Goal: Transaction & Acquisition: Purchase product/service

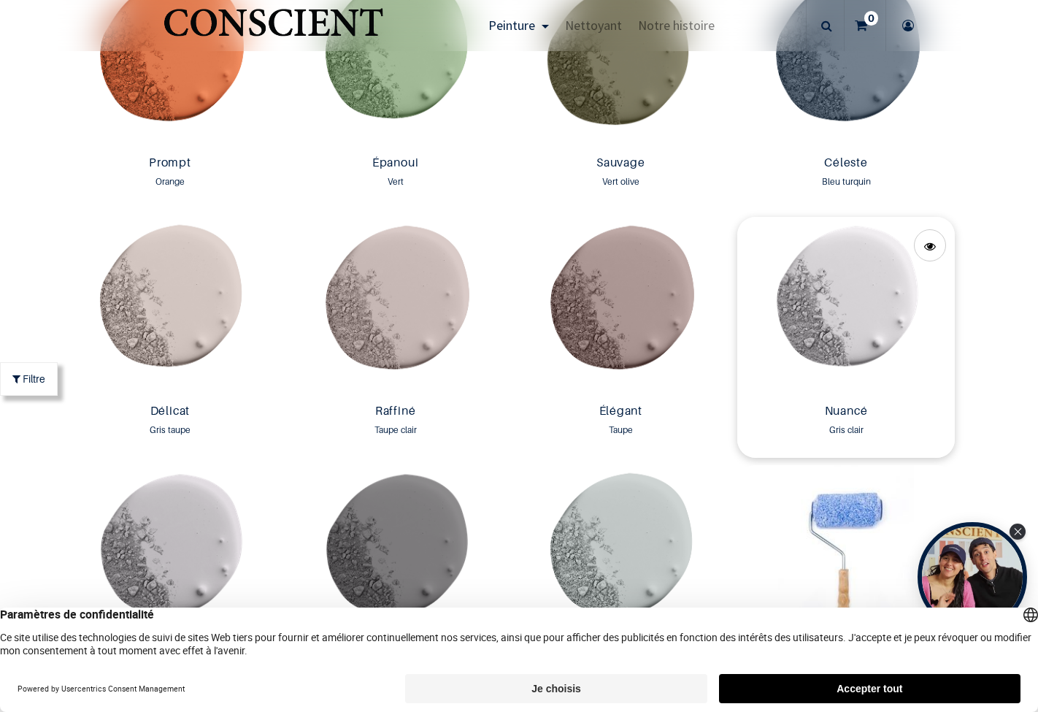
scroll to position [2325, 0]
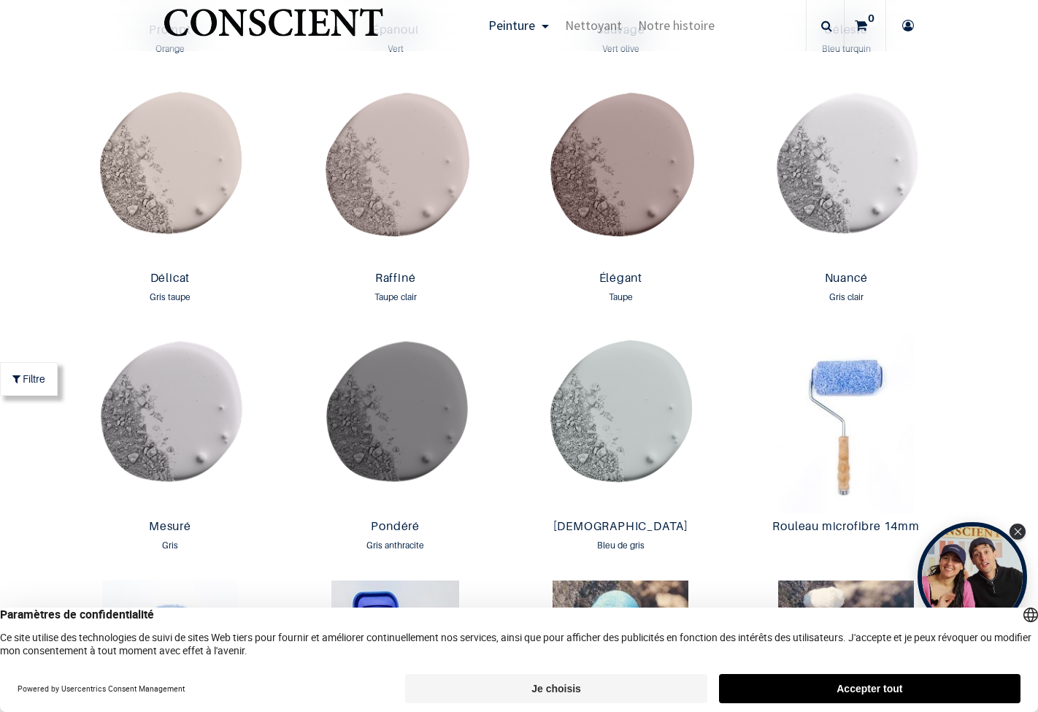
click at [548, 686] on button "Je choisis" at bounding box center [556, 688] width 302 height 29
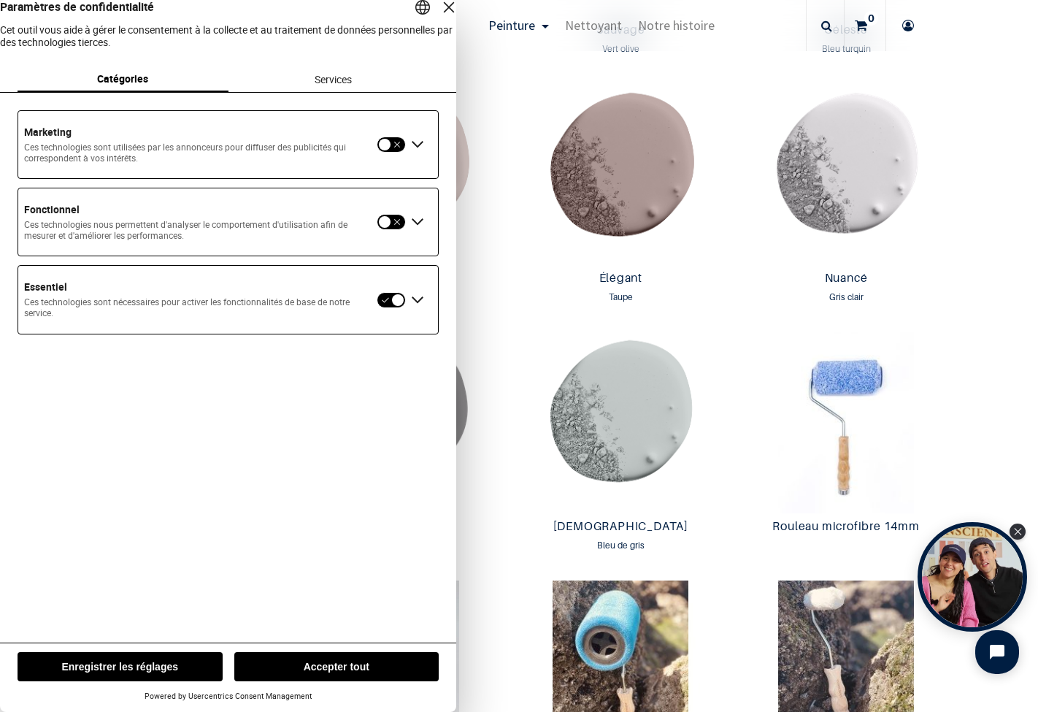
click at [53, 667] on button "Enregistrer les réglages" at bounding box center [120, 666] width 205 height 29
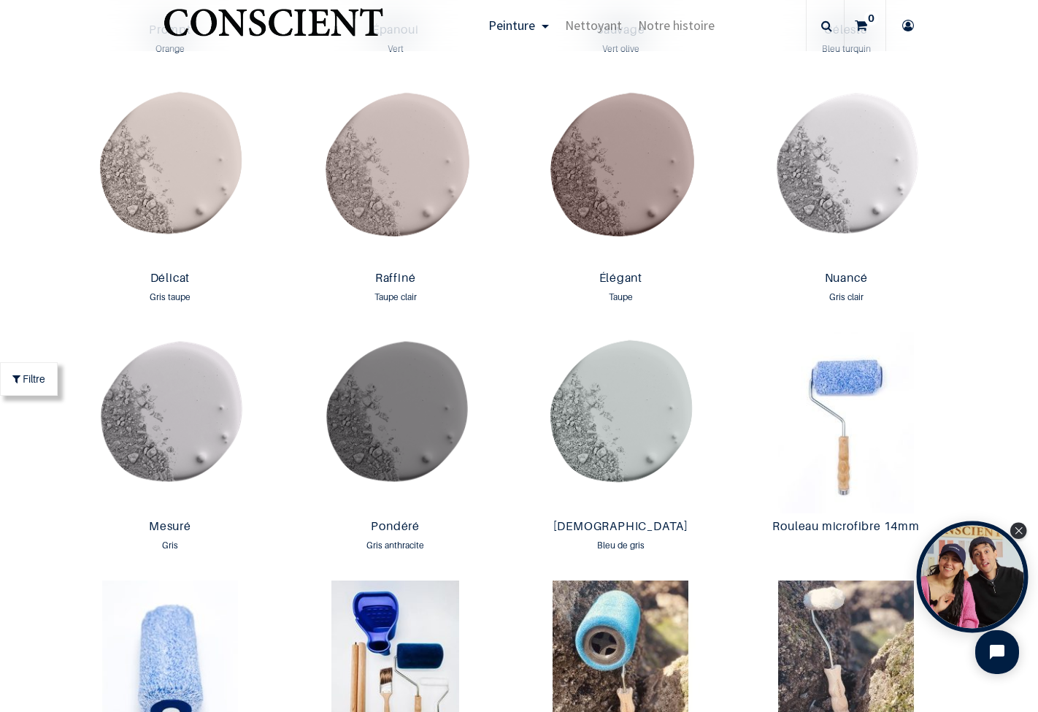
click at [987, 569] on div "Open Tolstoy widget" at bounding box center [973, 577] width 112 height 112
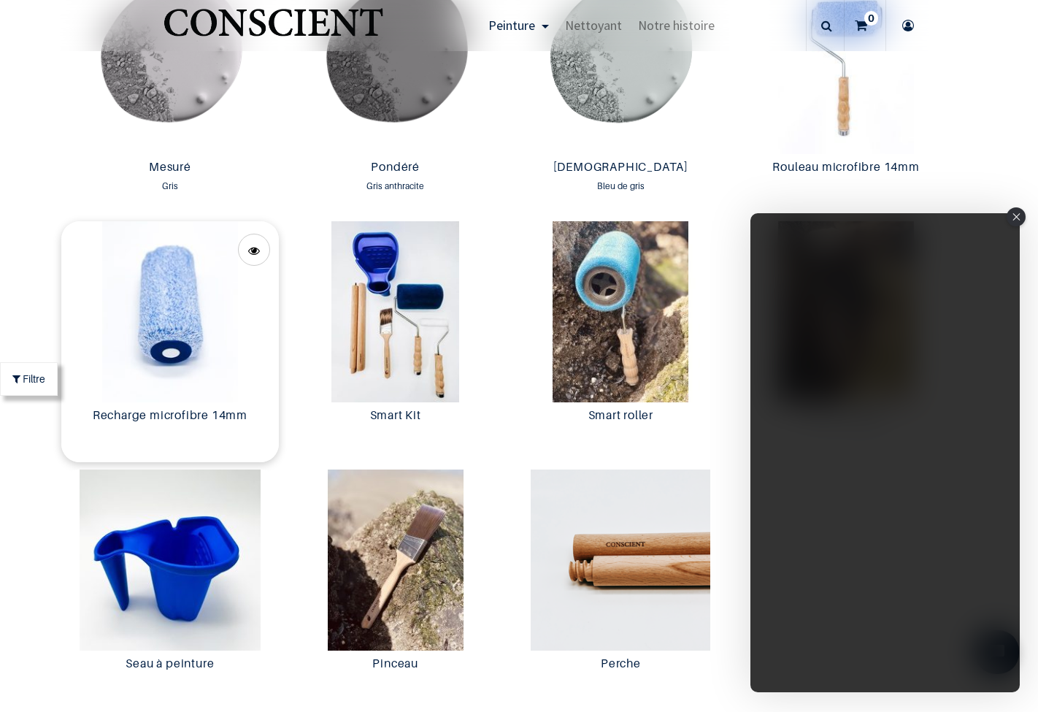
scroll to position [2793, 0]
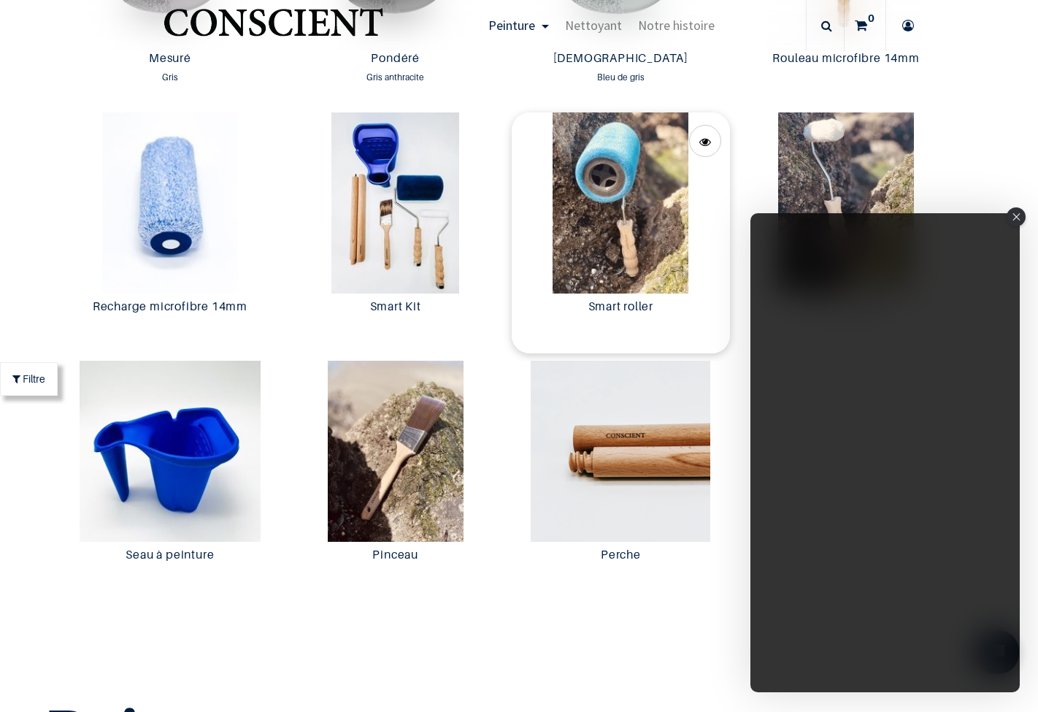
click at [614, 210] on img at bounding box center [621, 202] width 218 height 181
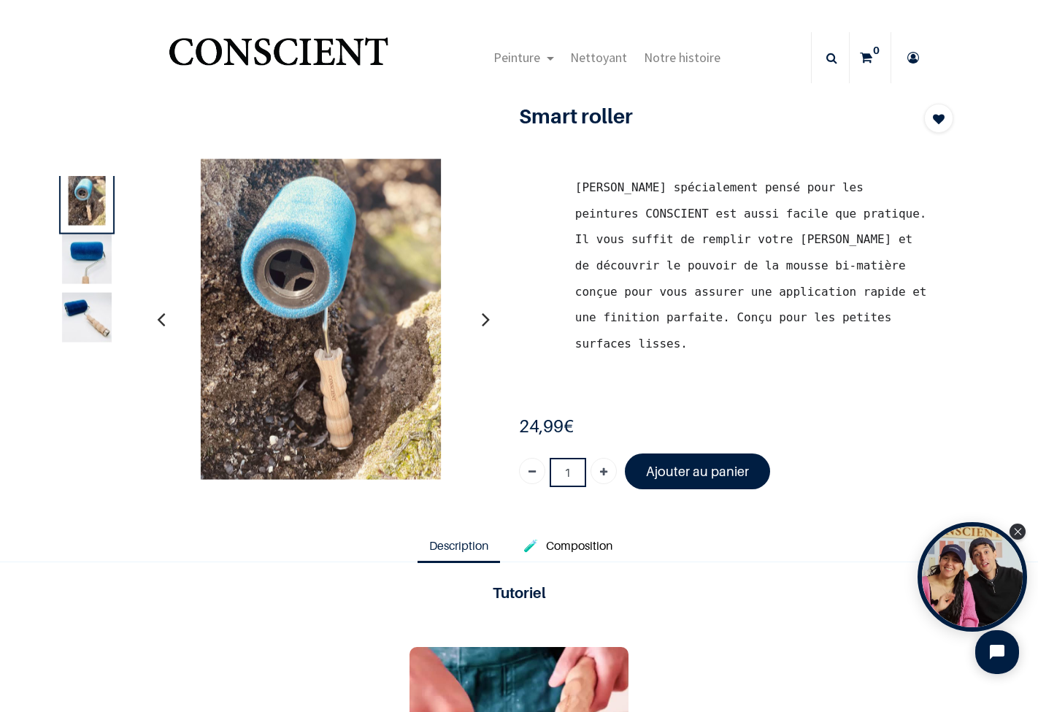
click at [89, 258] on img at bounding box center [87, 259] width 50 height 50
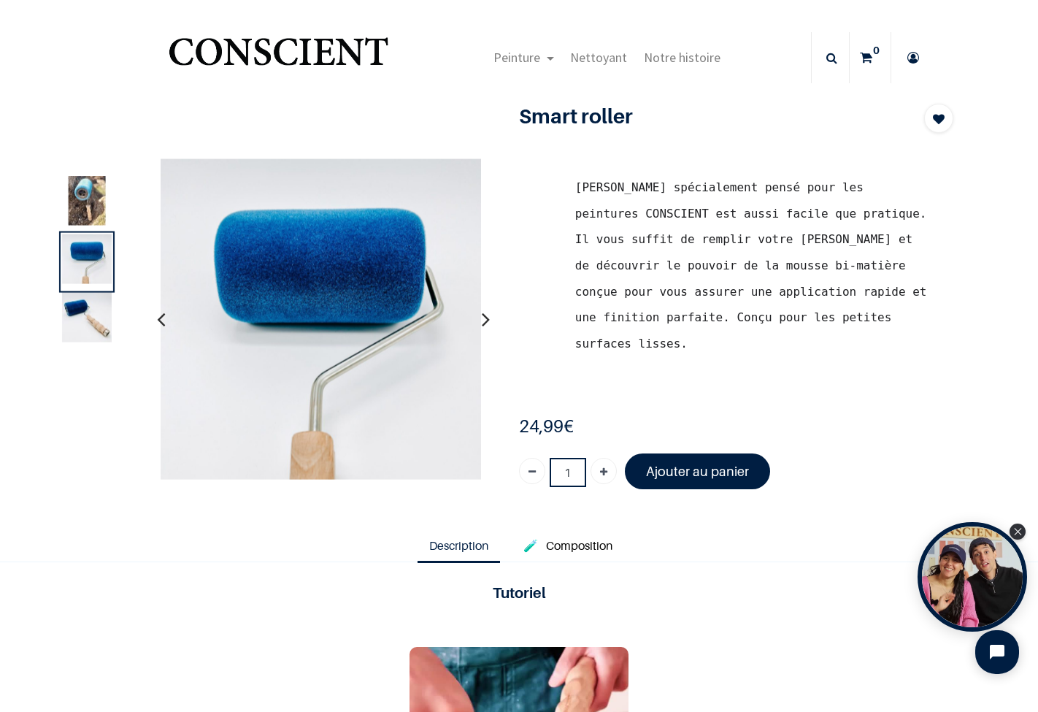
click at [78, 314] on img at bounding box center [87, 318] width 50 height 50
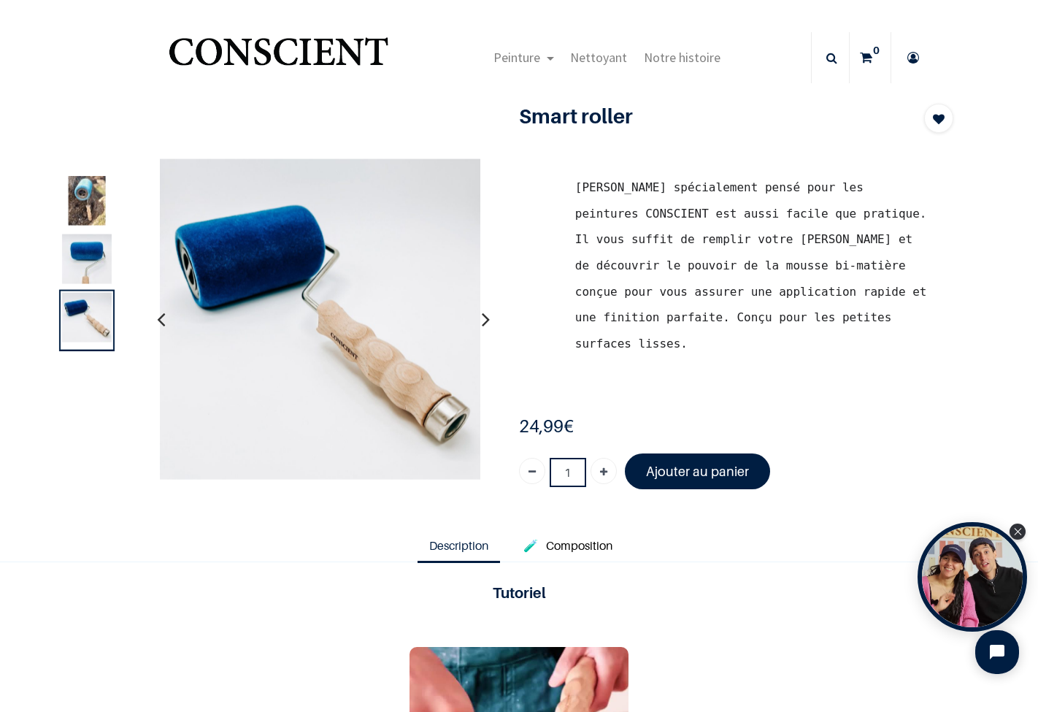
click at [485, 316] on icon "button" at bounding box center [486, 318] width 8 height 39
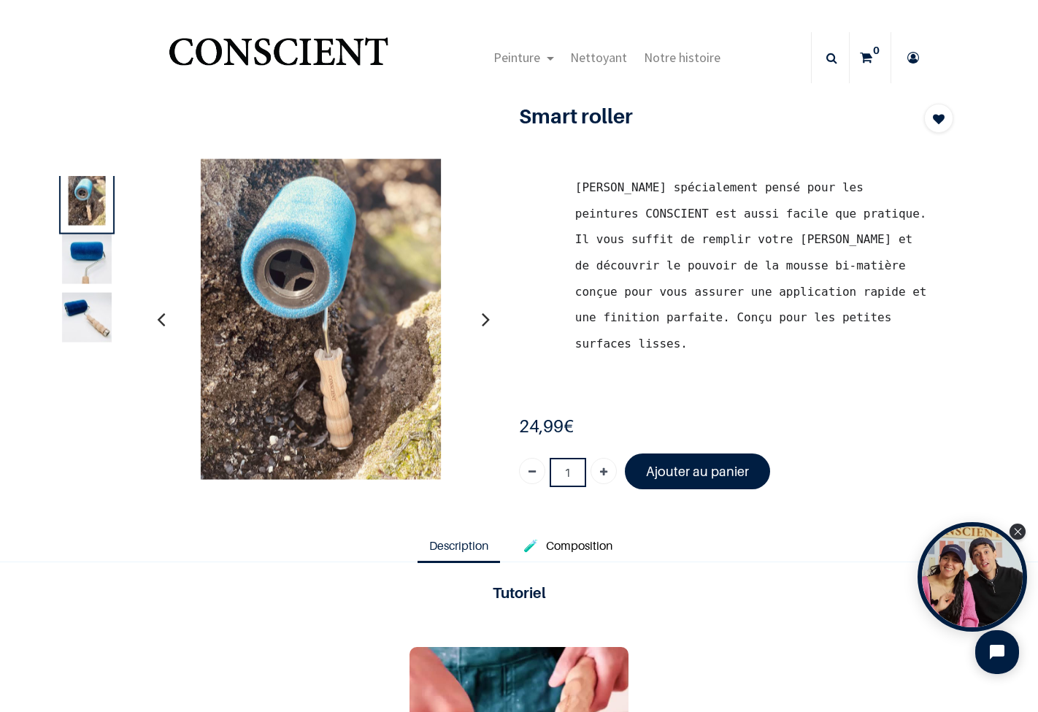
click at [485, 316] on icon "button" at bounding box center [486, 318] width 8 height 39
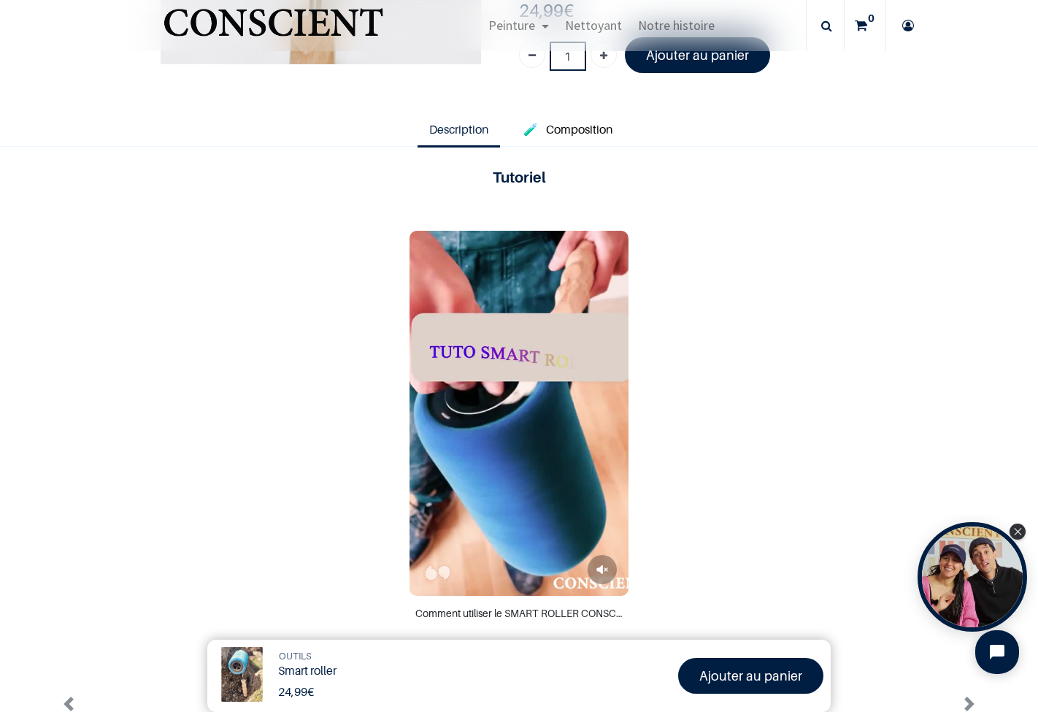
scroll to position [347, 0]
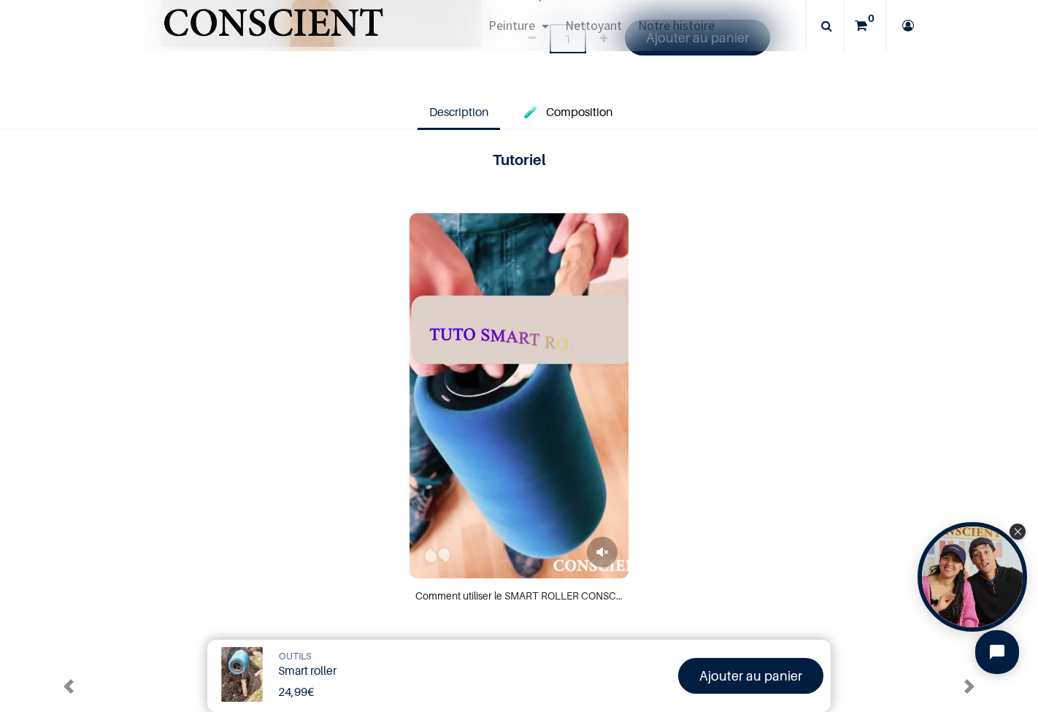
click at [597, 548] on icon "Mute tolstoy video" at bounding box center [603, 552] width 12 height 9
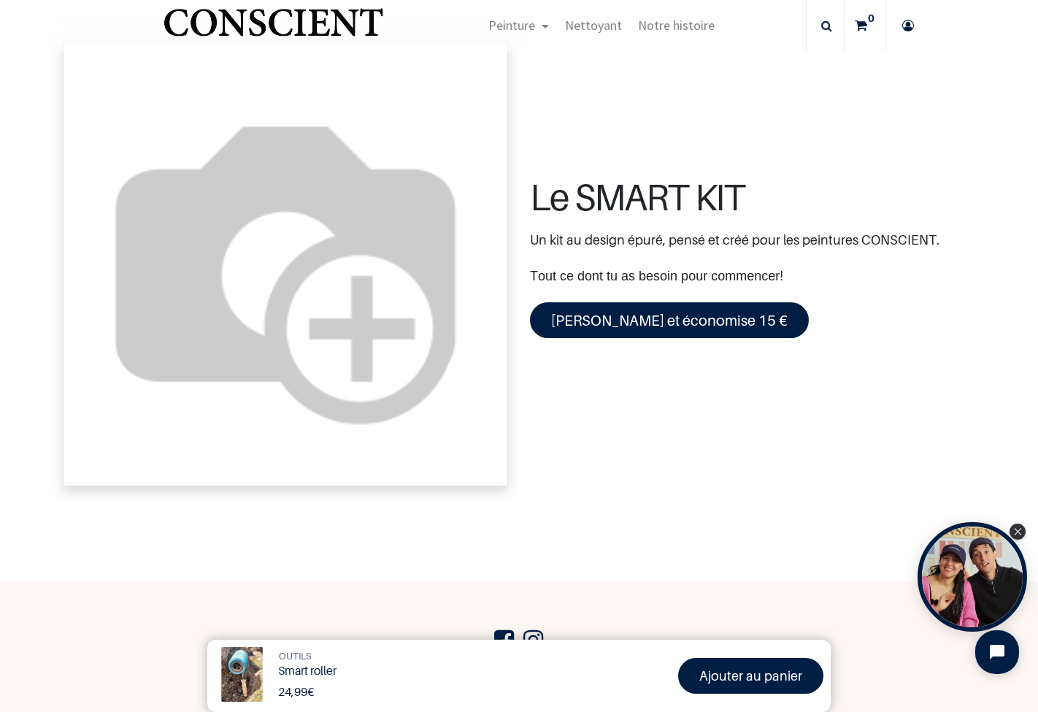
scroll to position [1170, 0]
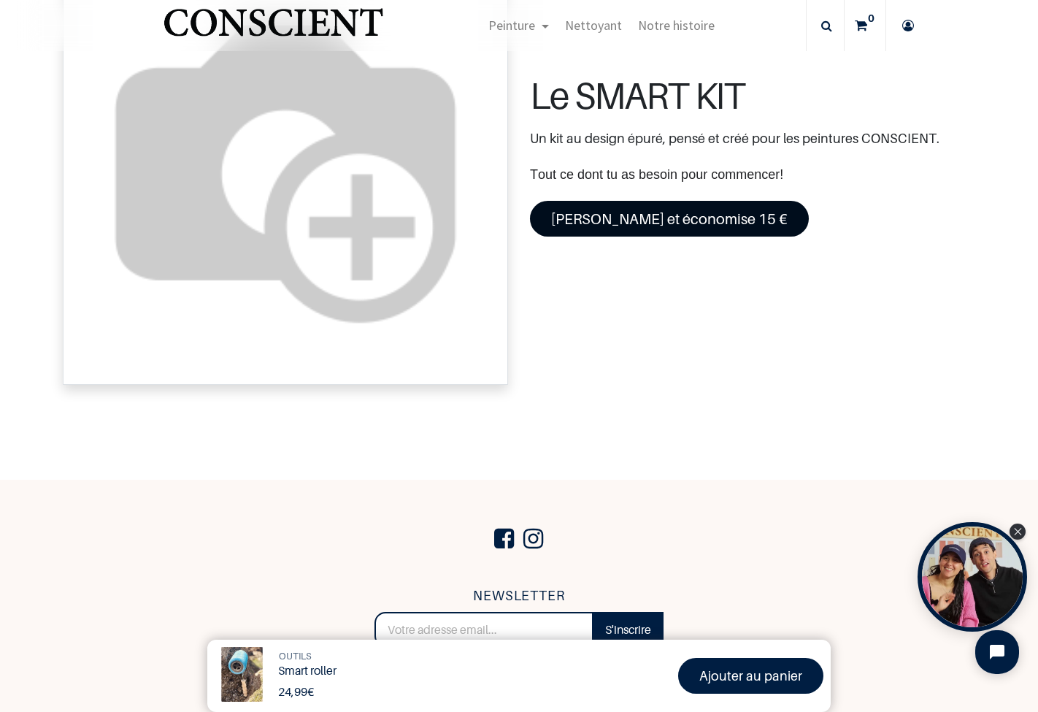
click at [647, 237] on link "Découvre et économise 15 €" at bounding box center [669, 219] width 279 height 36
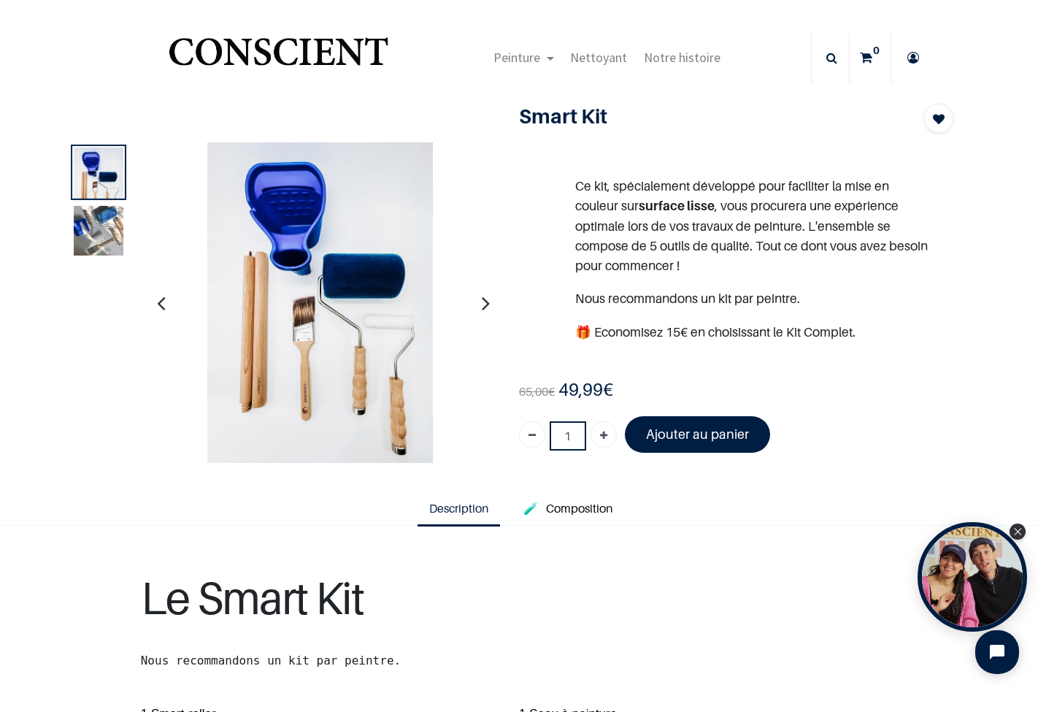
click at [86, 231] on img at bounding box center [99, 231] width 50 height 50
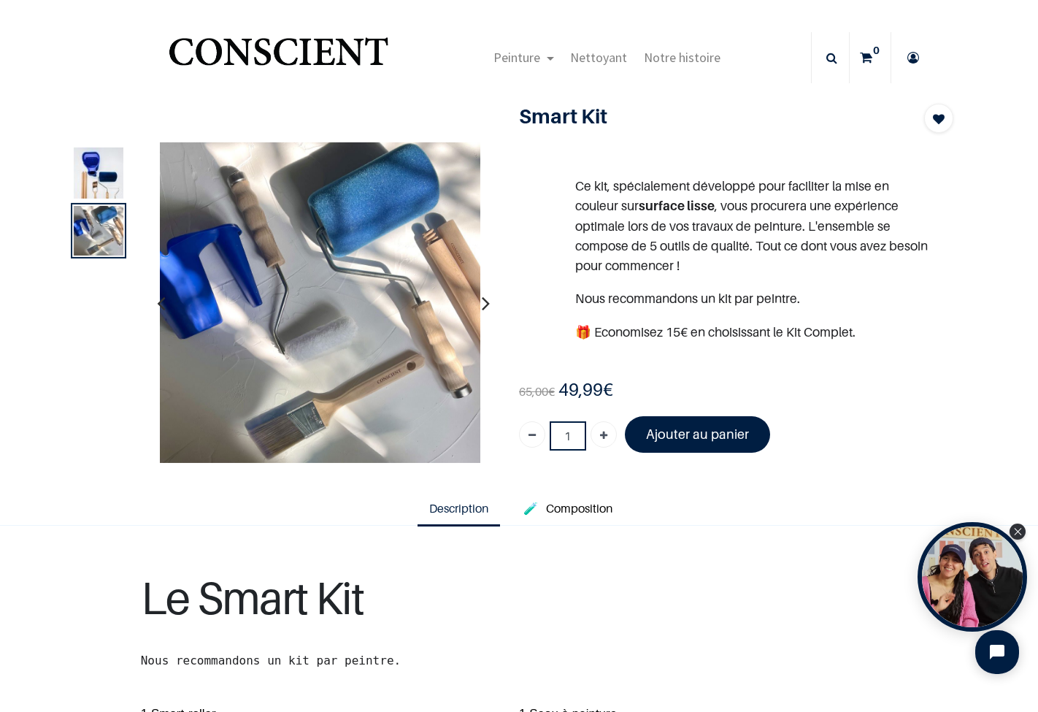
click at [482, 306] on icon "button" at bounding box center [486, 302] width 8 height 39
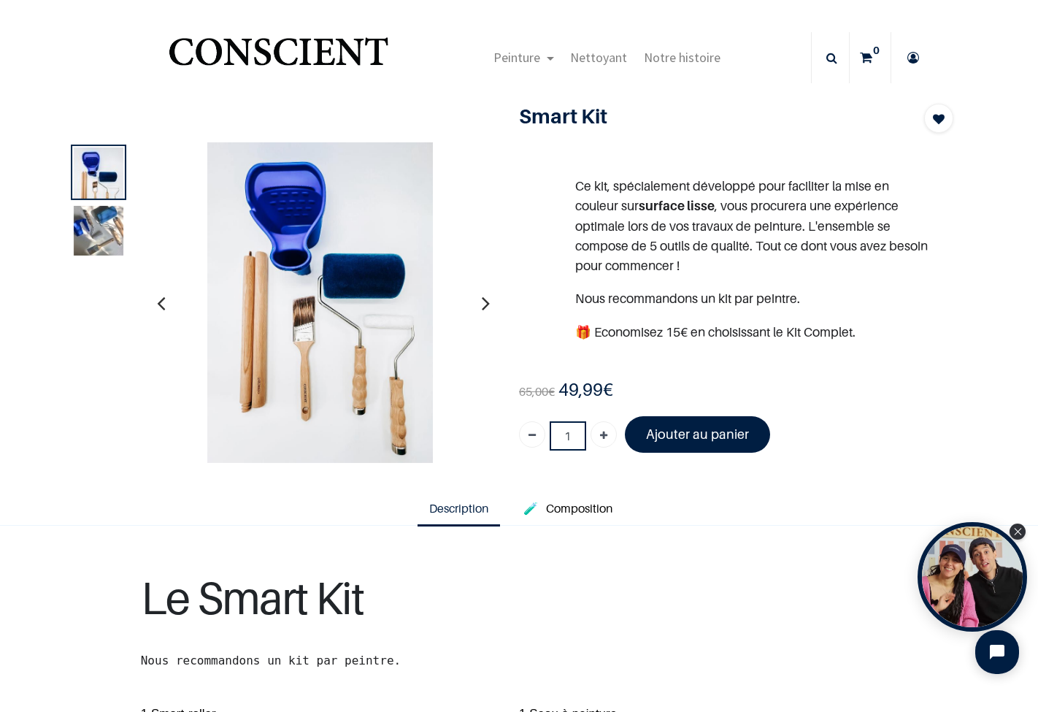
click at [482, 306] on icon "button" at bounding box center [486, 302] width 8 height 39
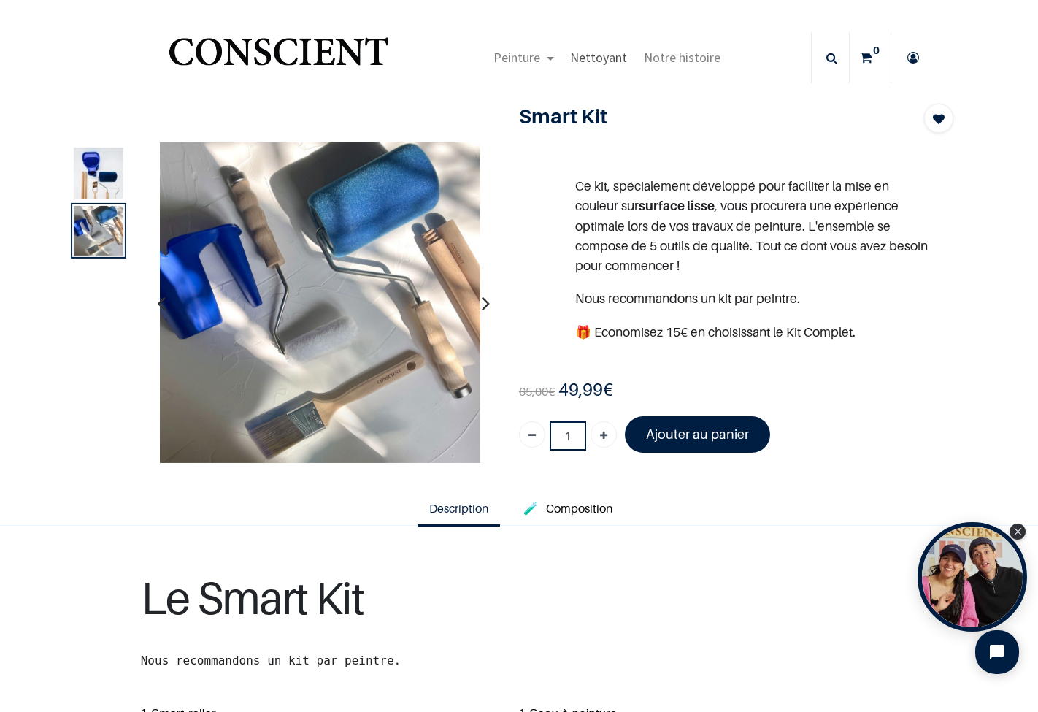
click at [597, 61] on span "Nettoyant" at bounding box center [598, 57] width 57 height 17
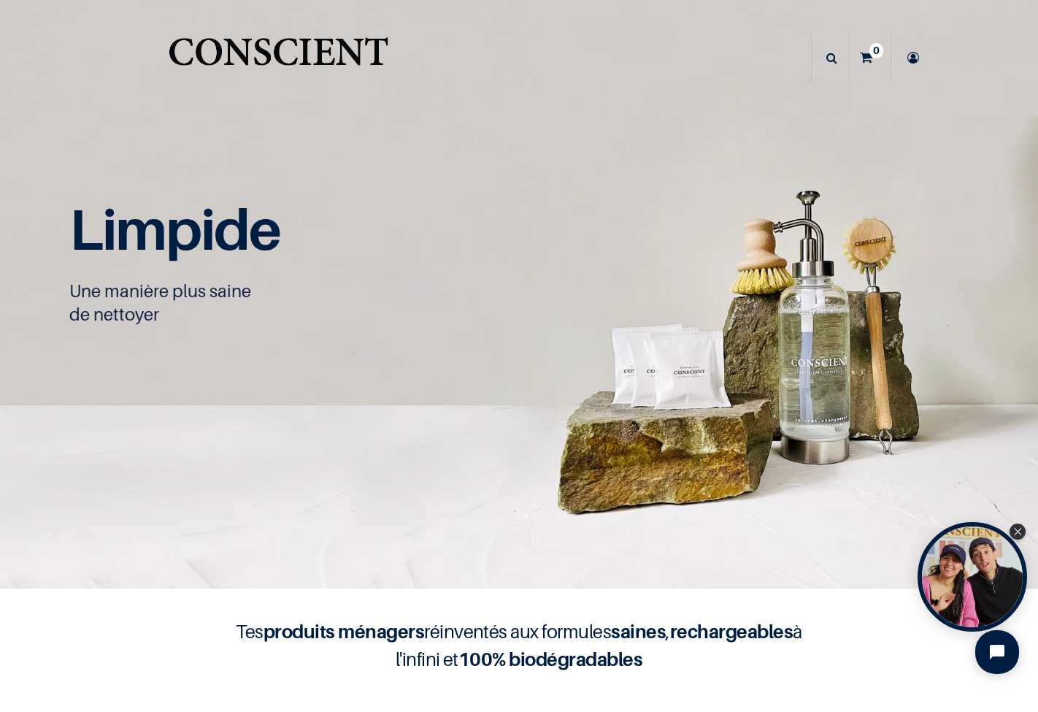
scroll to position [1, 0]
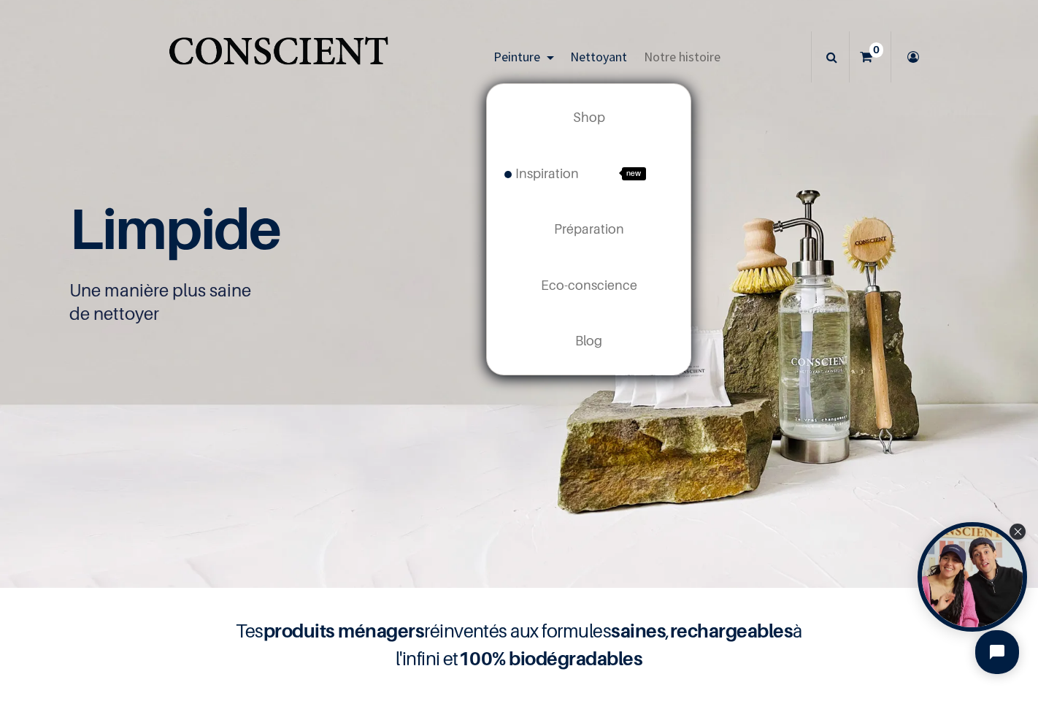
click at [510, 58] on span "Peinture" at bounding box center [517, 56] width 47 height 17
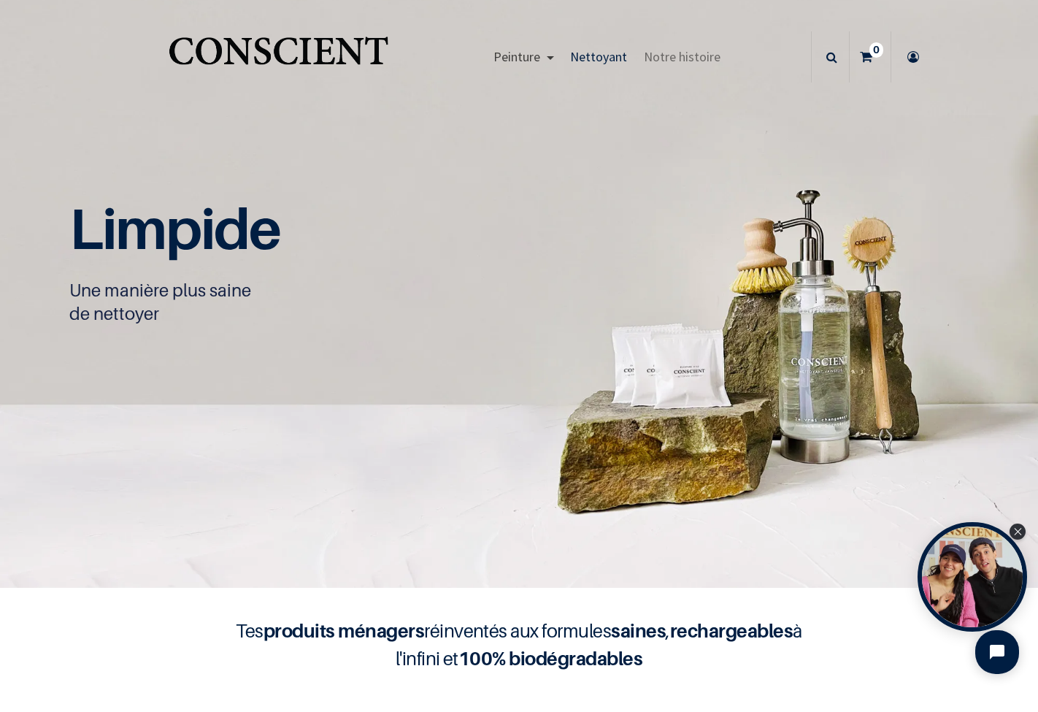
click at [512, 58] on span "Peinture" at bounding box center [517, 56] width 47 height 17
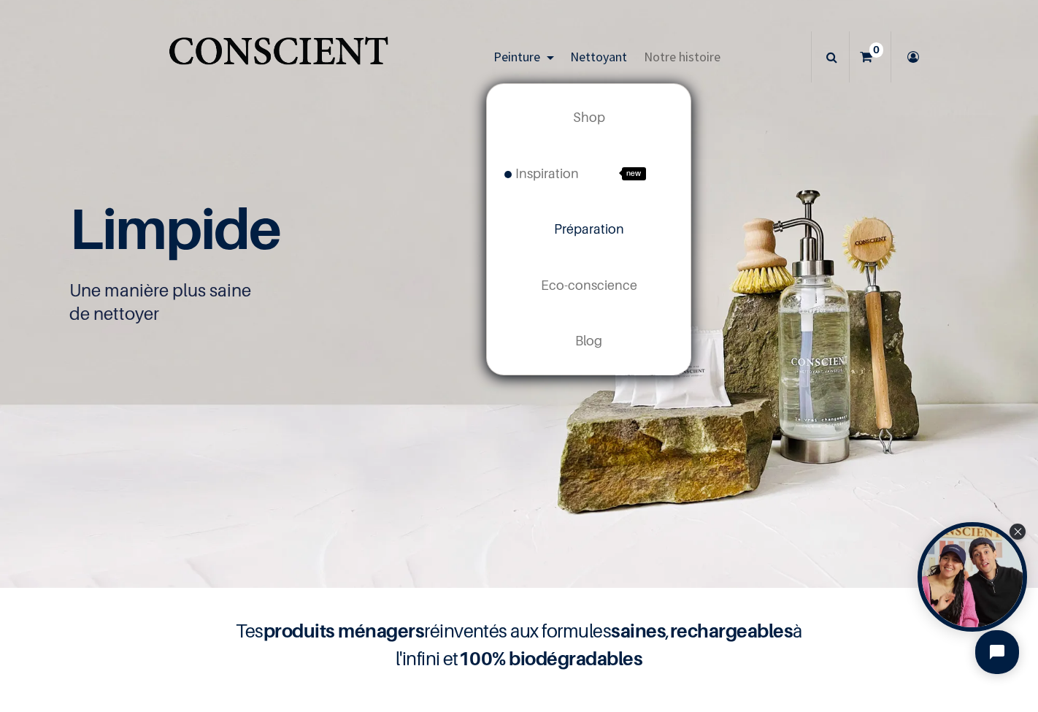
click at [579, 227] on span "Préparation" at bounding box center [589, 228] width 70 height 15
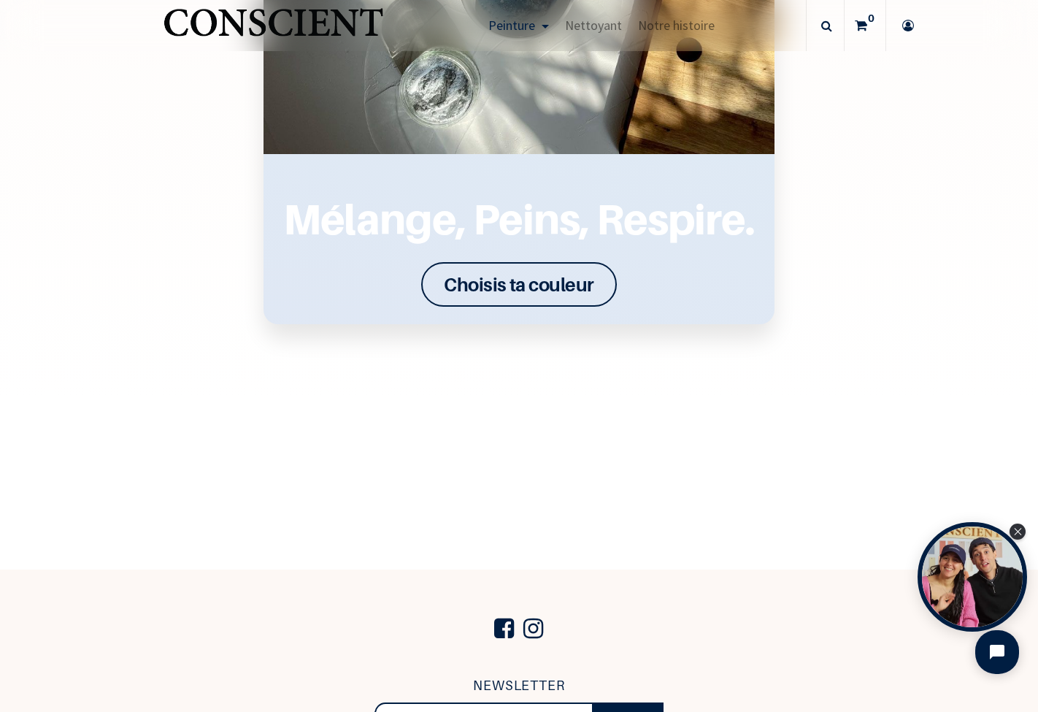
scroll to position [2194, 0]
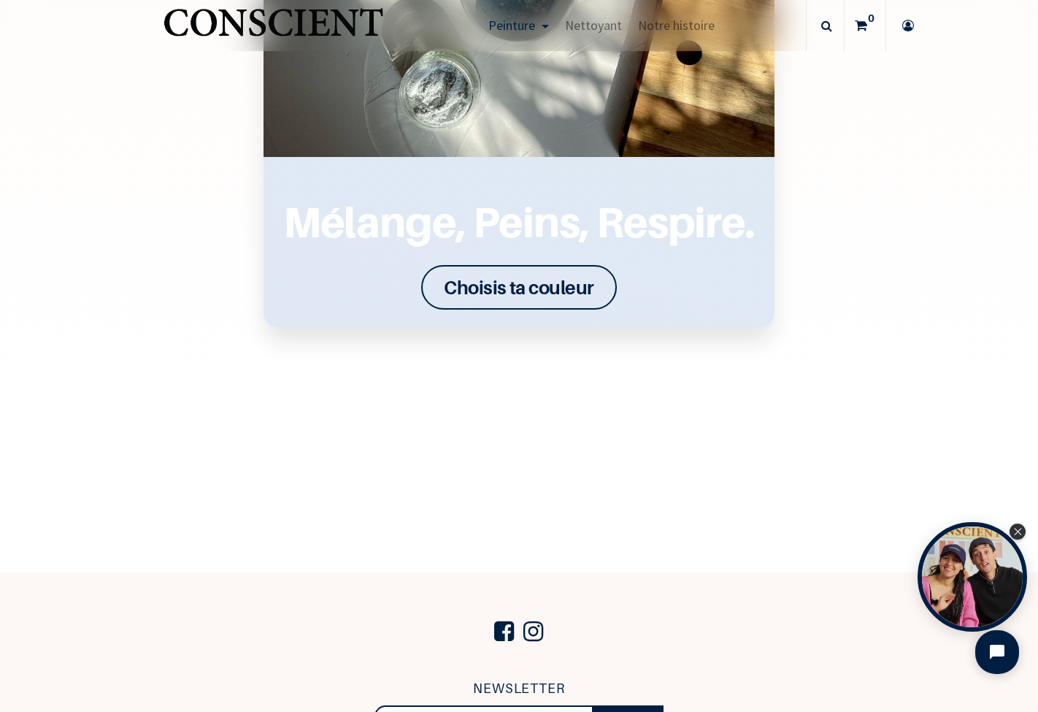
click at [475, 283] on font "Choisis ta couleur" at bounding box center [519, 287] width 150 height 23
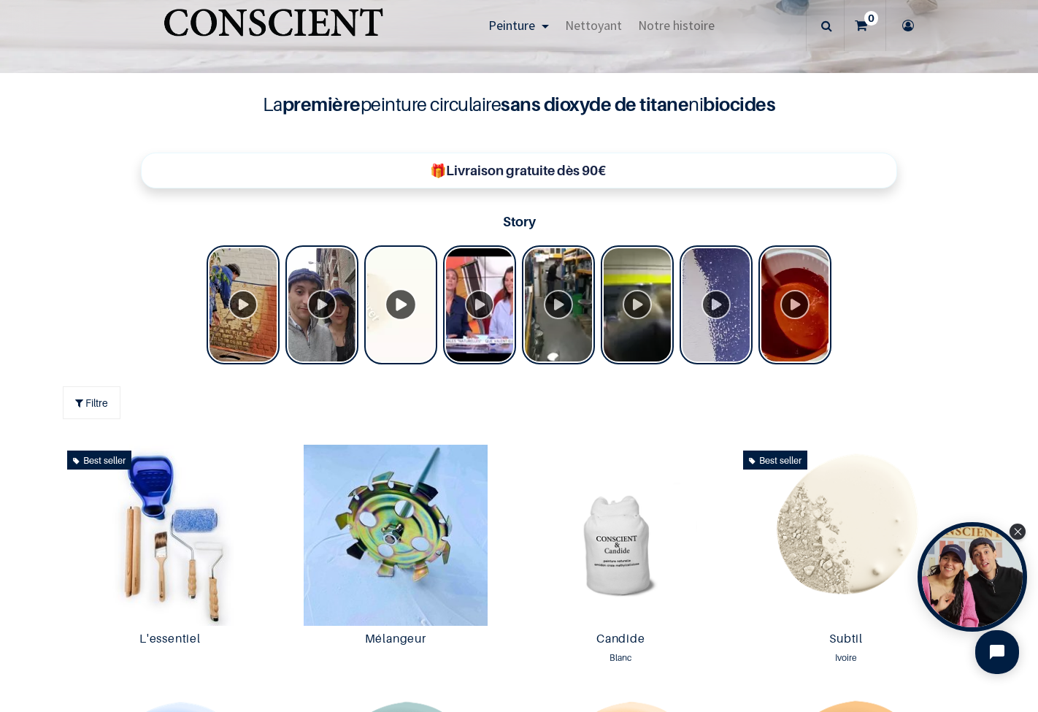
scroll to position [540, 0]
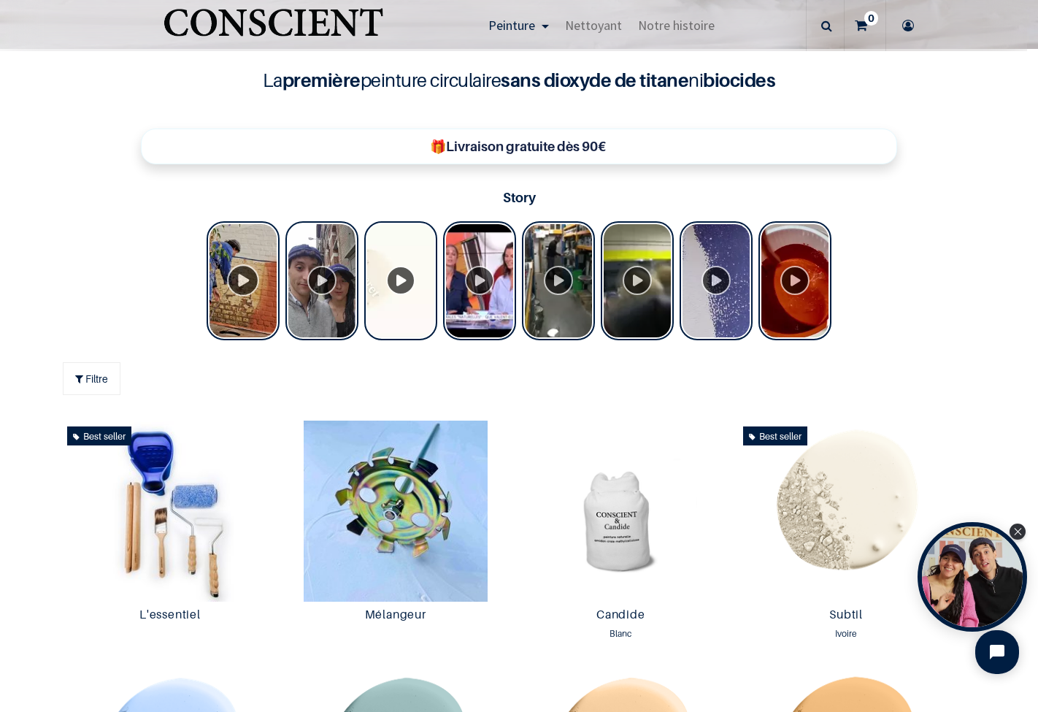
click at [253, 282] on div "Tolstoy Stories" at bounding box center [243, 280] width 73 height 119
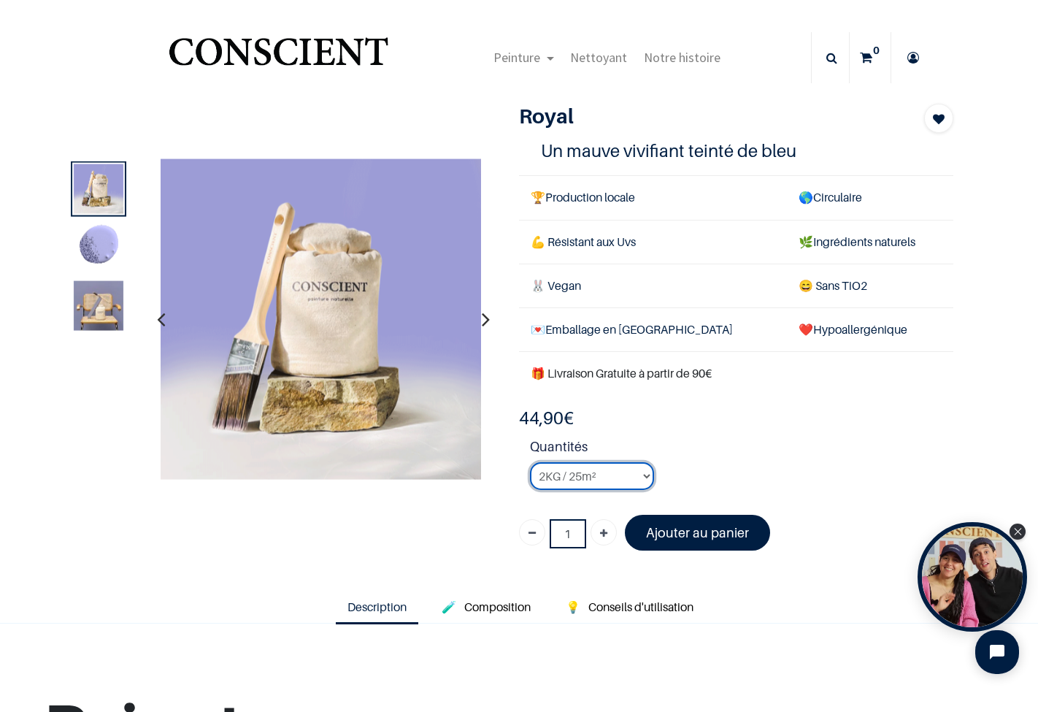
select select "185"
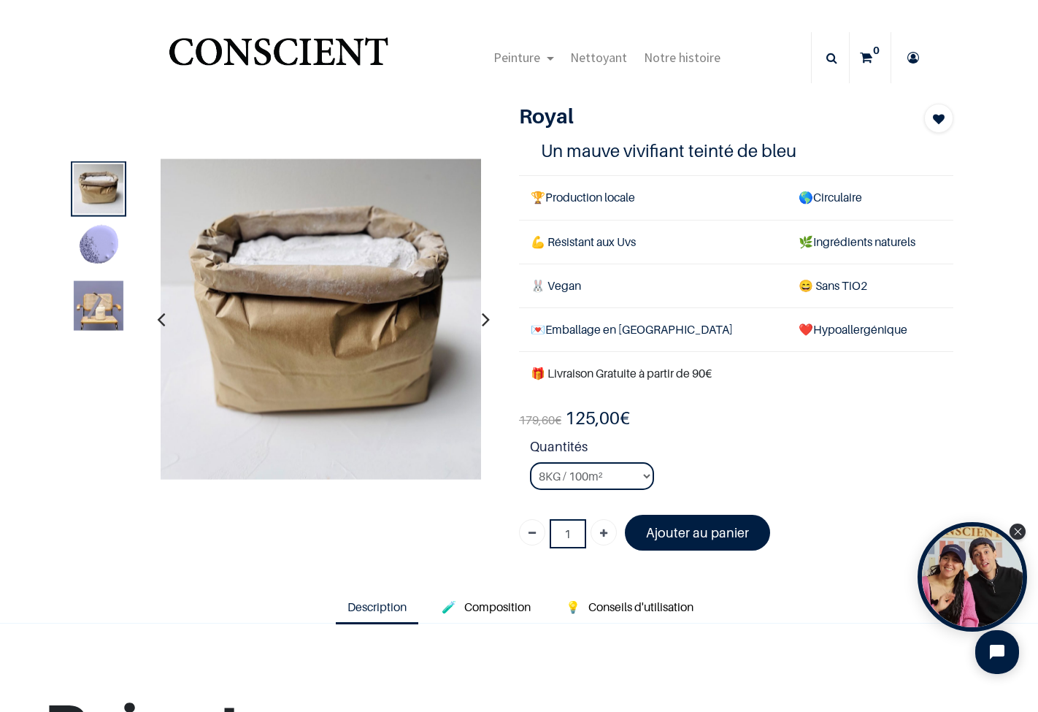
click at [1001, 19] on header "Peinture Shop new Blog" at bounding box center [519, 43] width 1038 height 87
